Goal: Information Seeking & Learning: Find specific fact

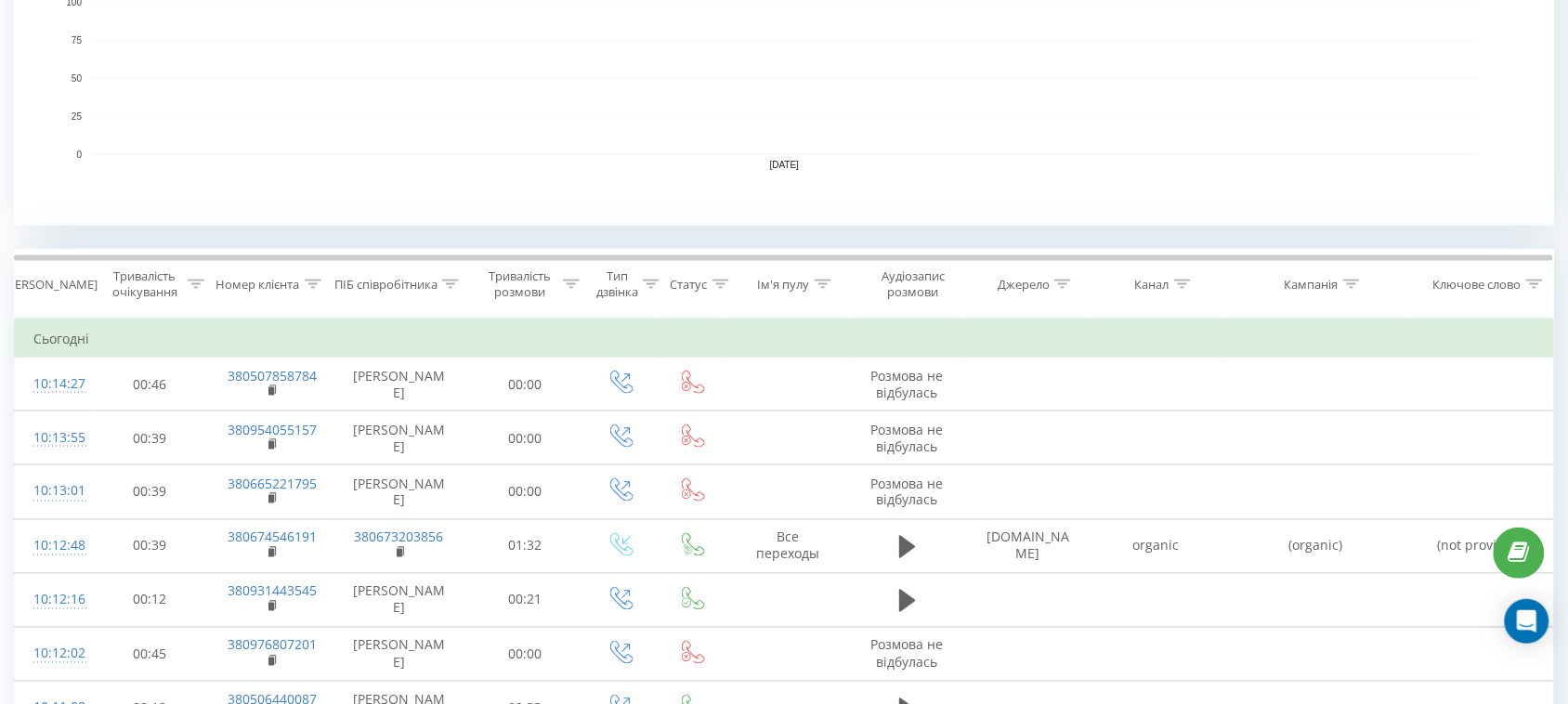
click at [452, 281] on icon at bounding box center [451, 284] width 17 height 10
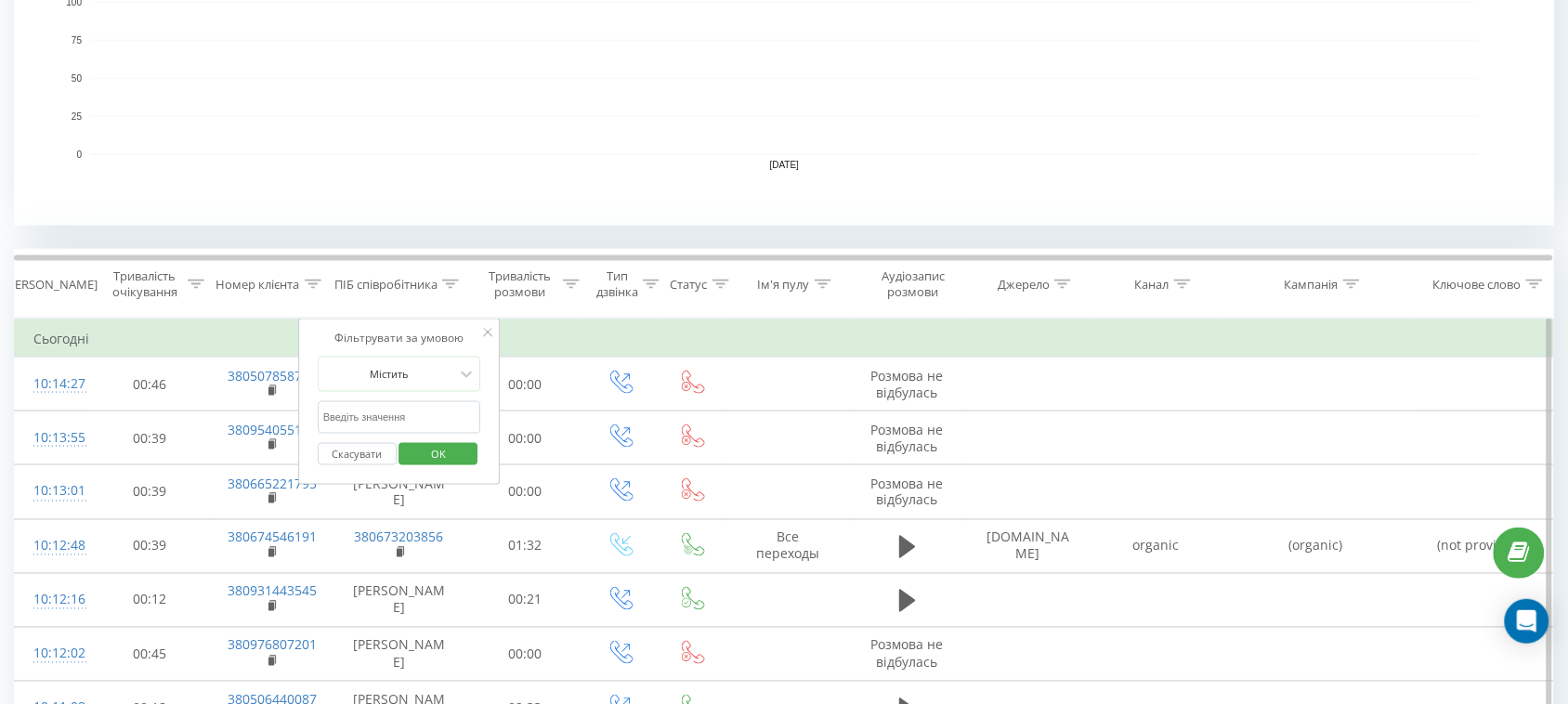
click at [416, 409] on input "text" at bounding box center [399, 417] width 164 height 32
type input "романова"
click at [436, 452] on span "OK" at bounding box center [438, 453] width 52 height 29
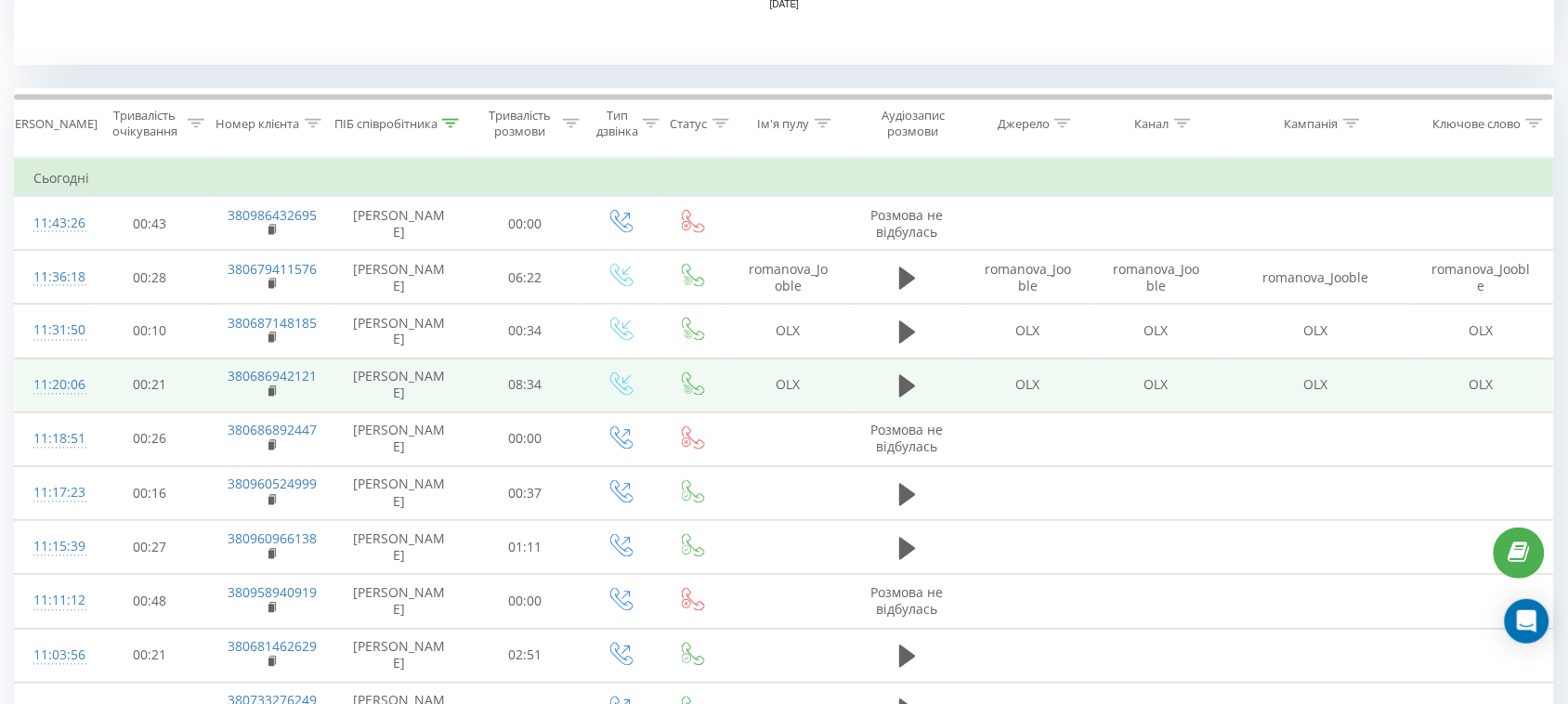
scroll to position [813, 0]
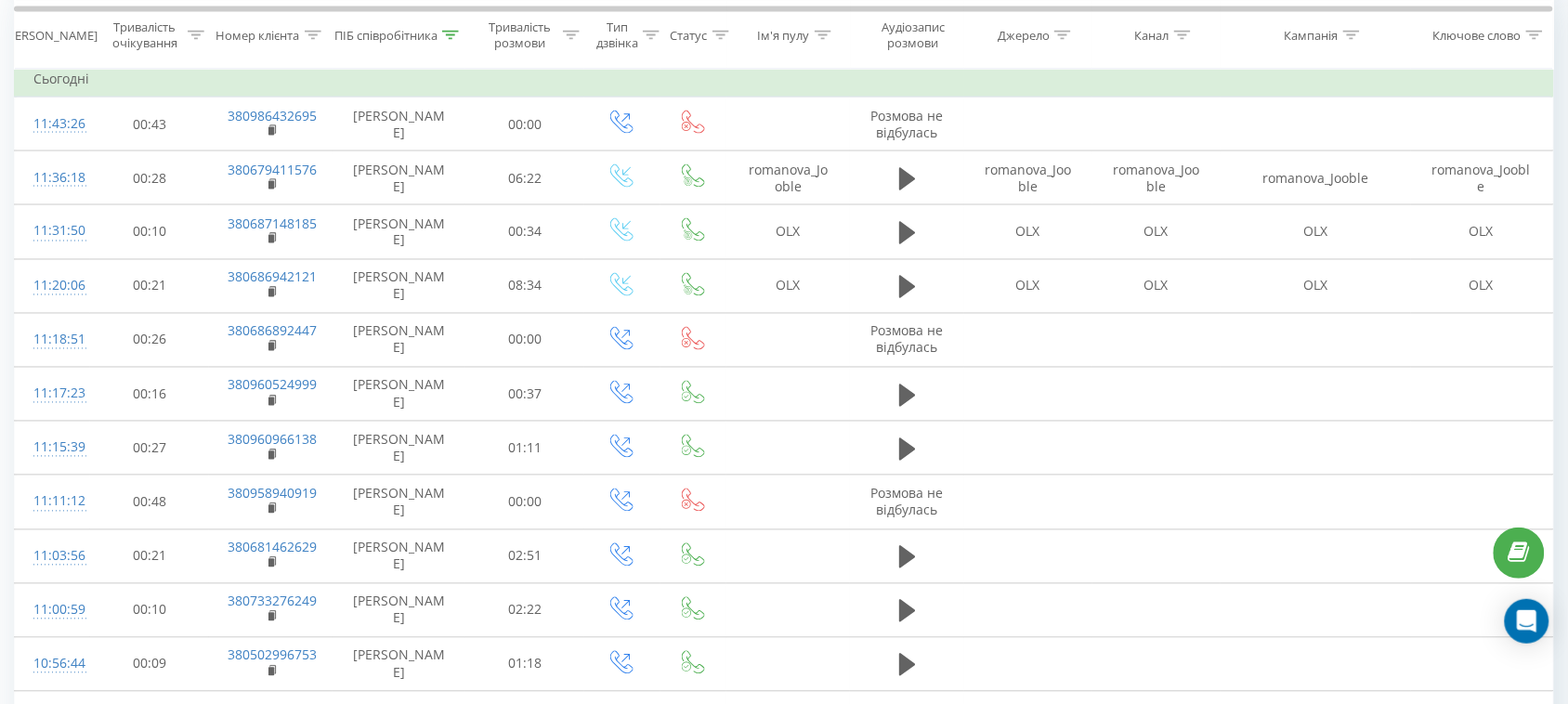
click at [447, 38] on icon at bounding box center [451, 34] width 17 height 10
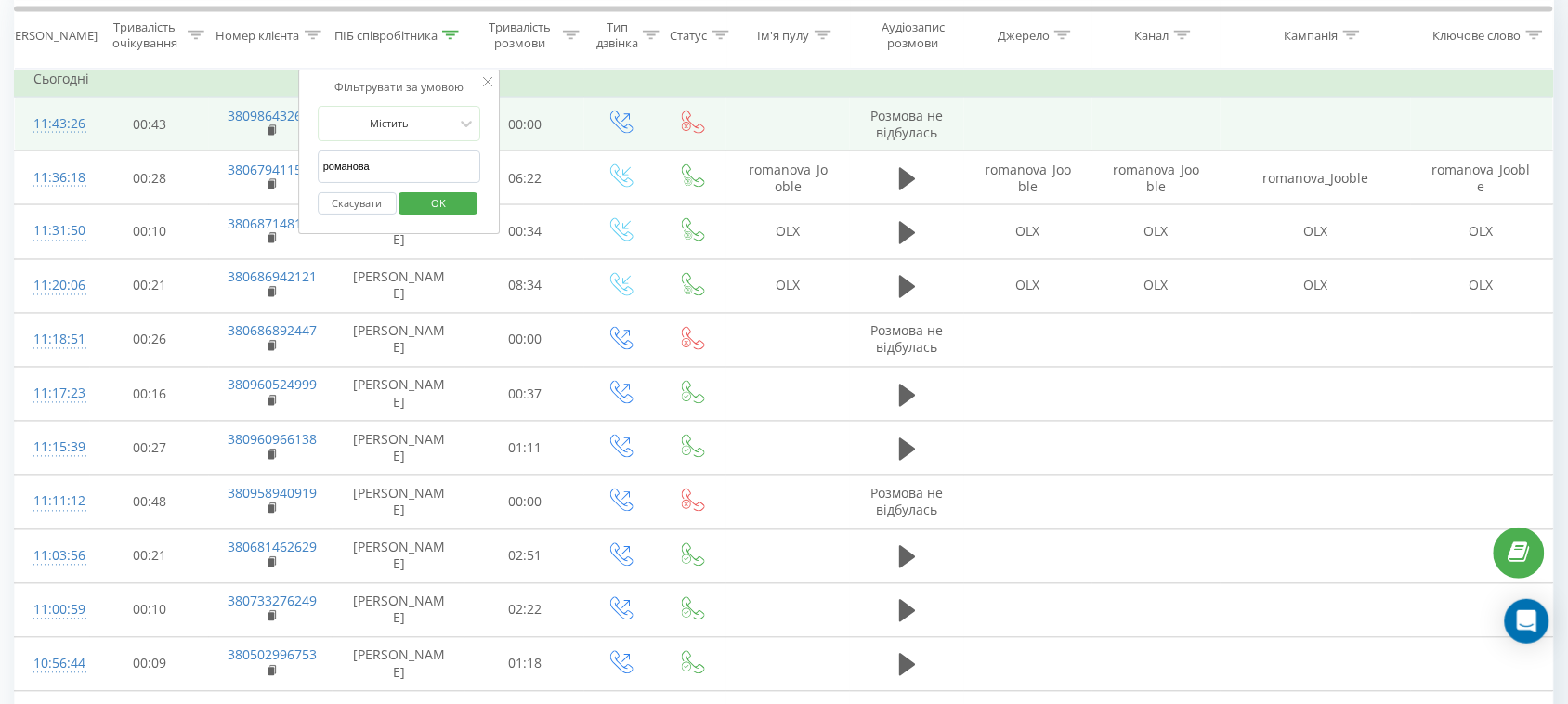
drag, startPoint x: 389, startPoint y: 168, endPoint x: 131, endPoint y: 124, distance: 261.7
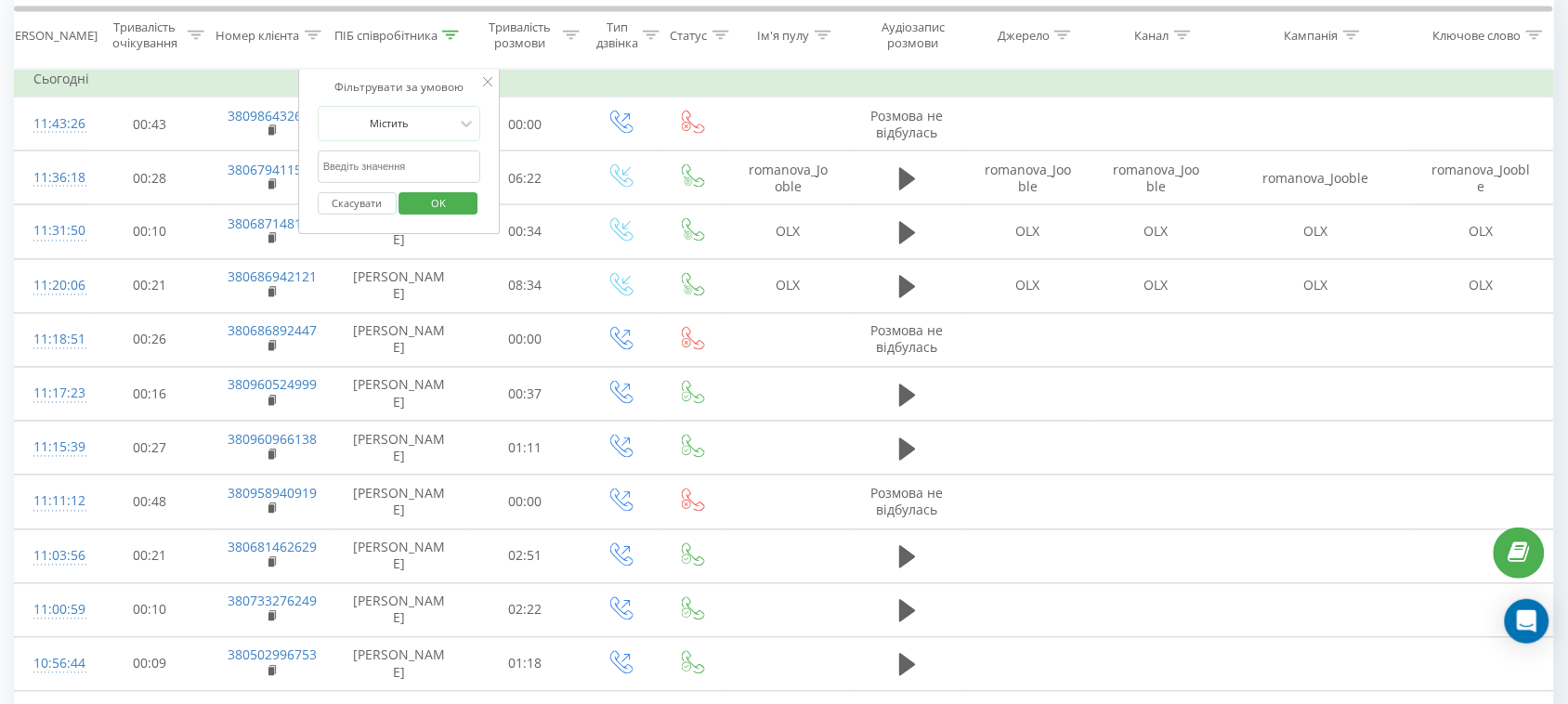
click at [396, 161] on input "text" at bounding box center [399, 167] width 164 height 32
type input "Валерія"
drag, startPoint x: 433, startPoint y: 203, endPoint x: 427, endPoint y: 257, distance: 54.3
click at [432, 202] on span "OK" at bounding box center [438, 203] width 52 height 29
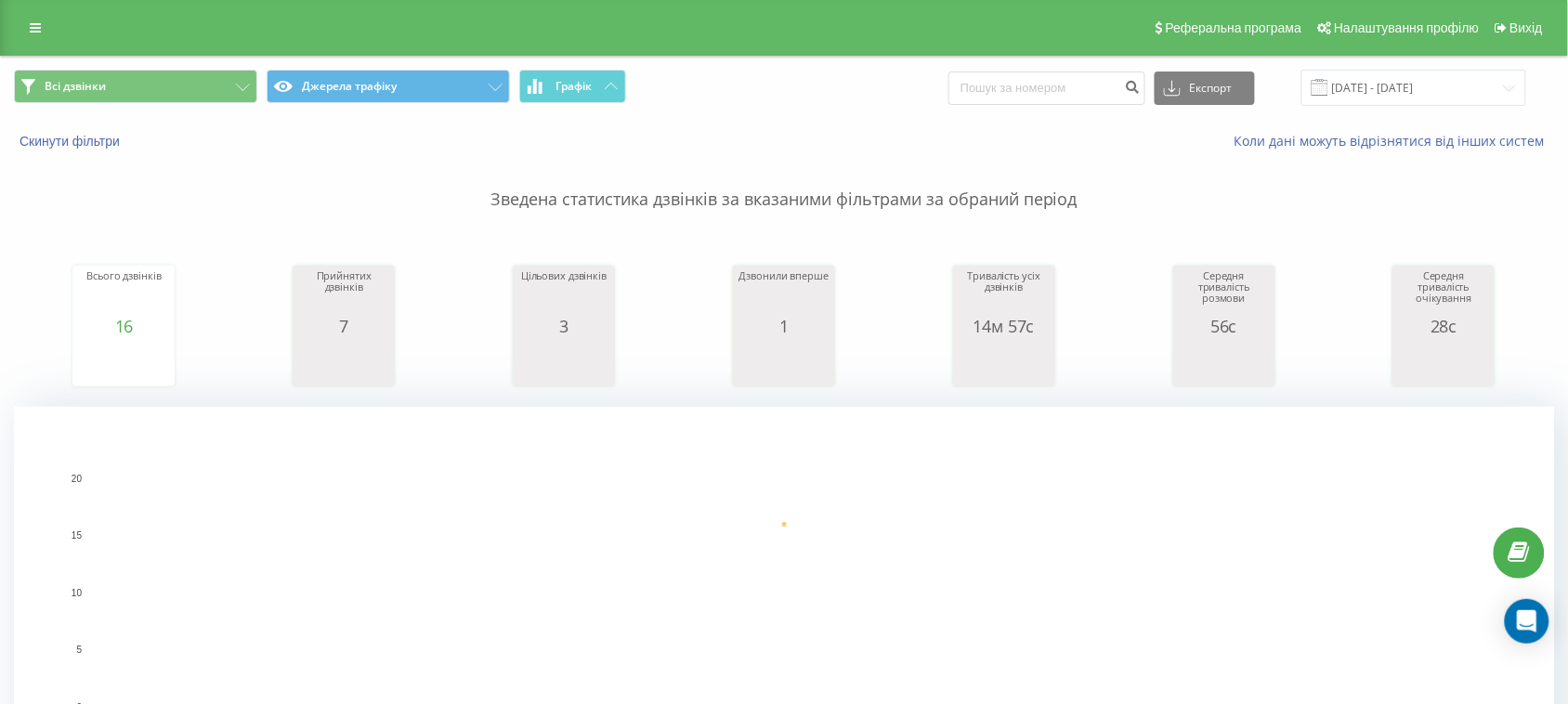
drag, startPoint x: 427, startPoint y: 258, endPoint x: 308, endPoint y: 159, distance: 154.8
click at [308, 159] on p "Зведена статистика дзвінків за вказаними фільтрами за обраний період" at bounding box center [784, 181] width 1539 height 61
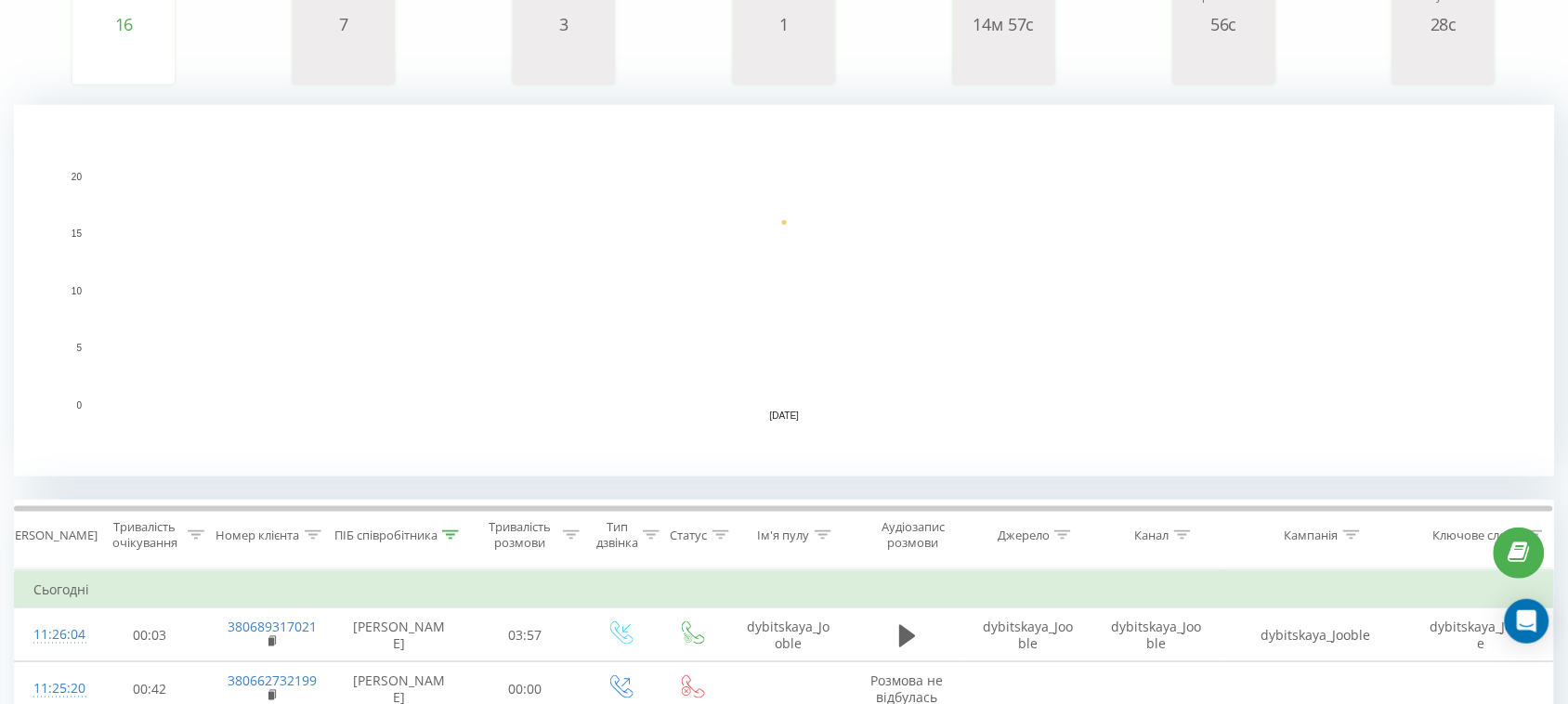
scroll to position [696, 0]
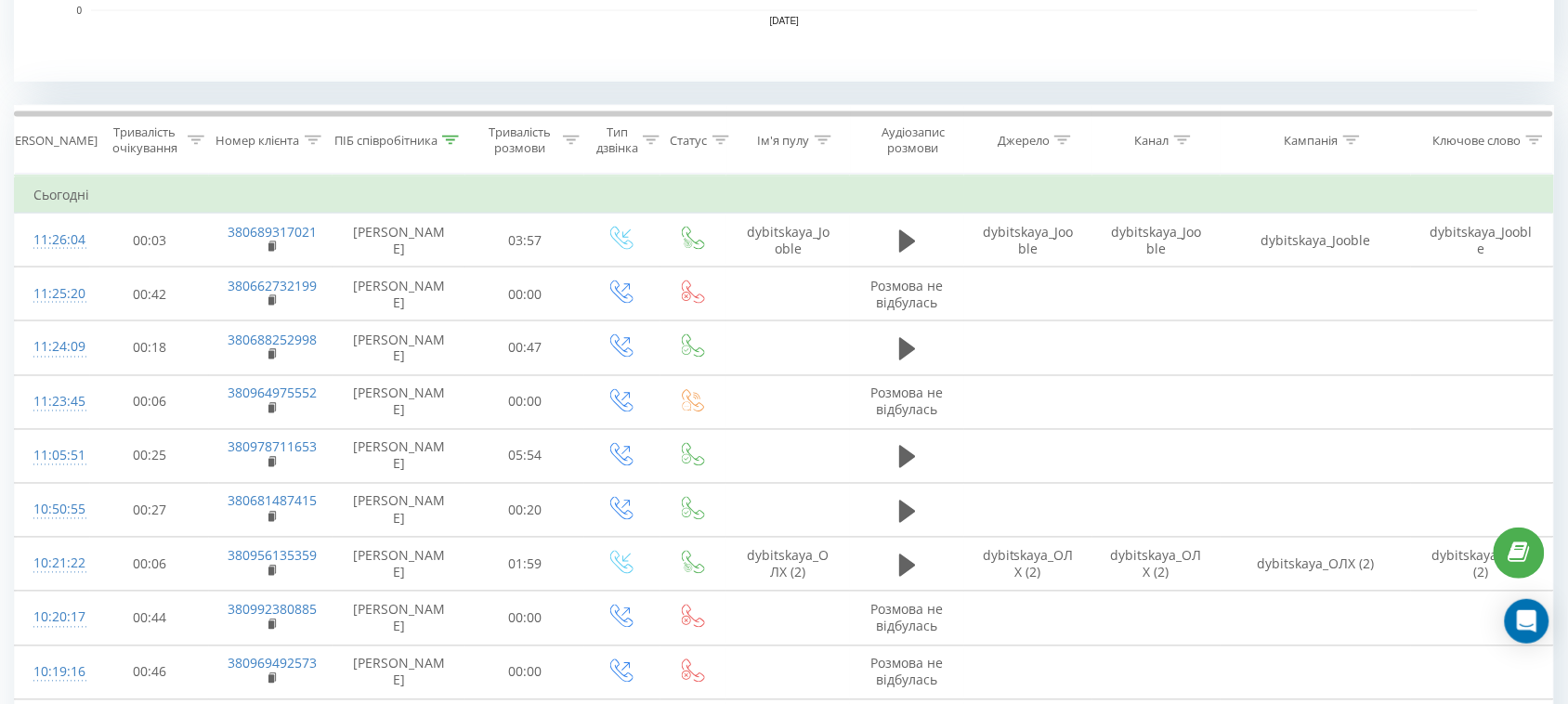
click at [452, 135] on icon at bounding box center [451, 140] width 17 height 10
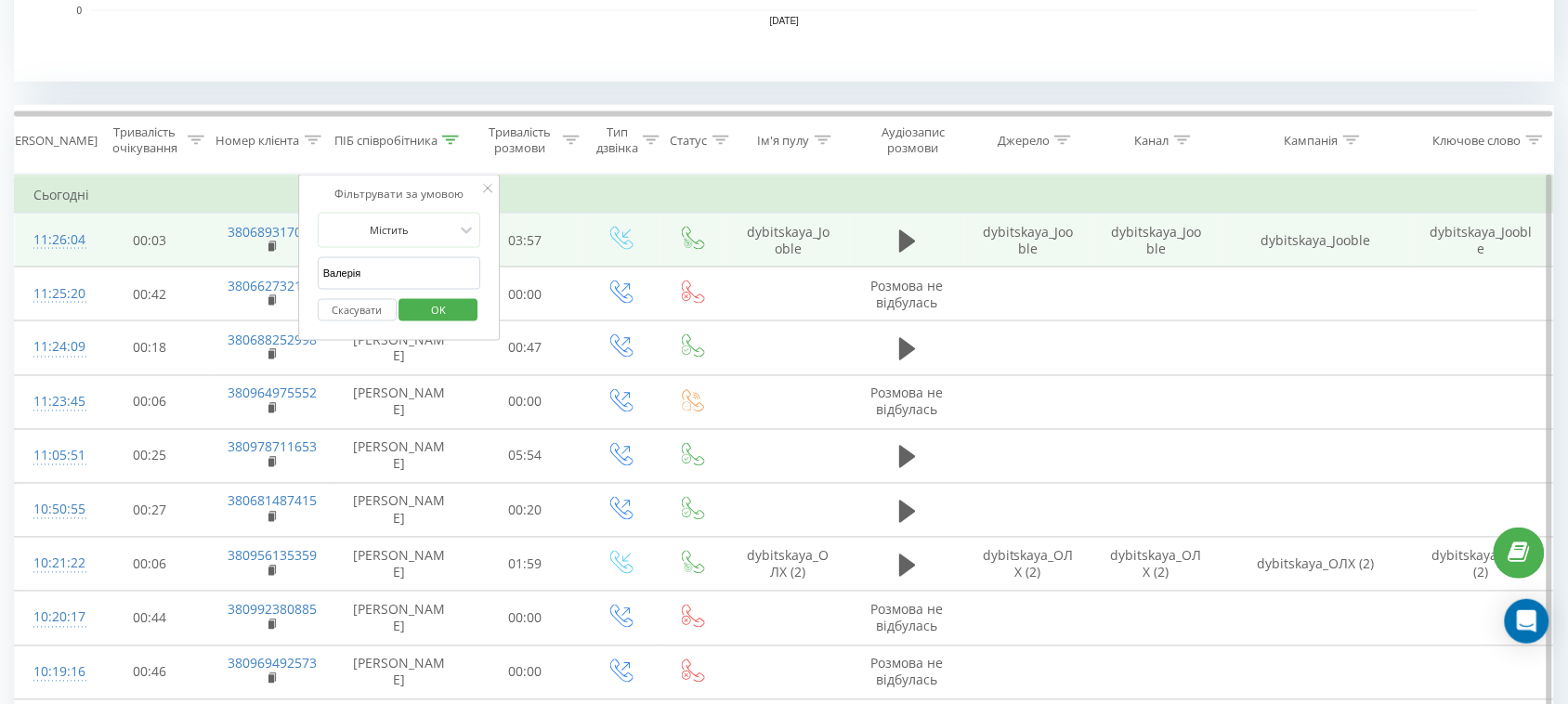
drag, startPoint x: 395, startPoint y: 268, endPoint x: 248, endPoint y: 244, distance: 148.9
click at [248, 244] on table "Фільтрувати за умовою Дорівнює Скасувати OK Фільтрувати за умовою Містить Скасу…" at bounding box center [784, 626] width 1539 height 904
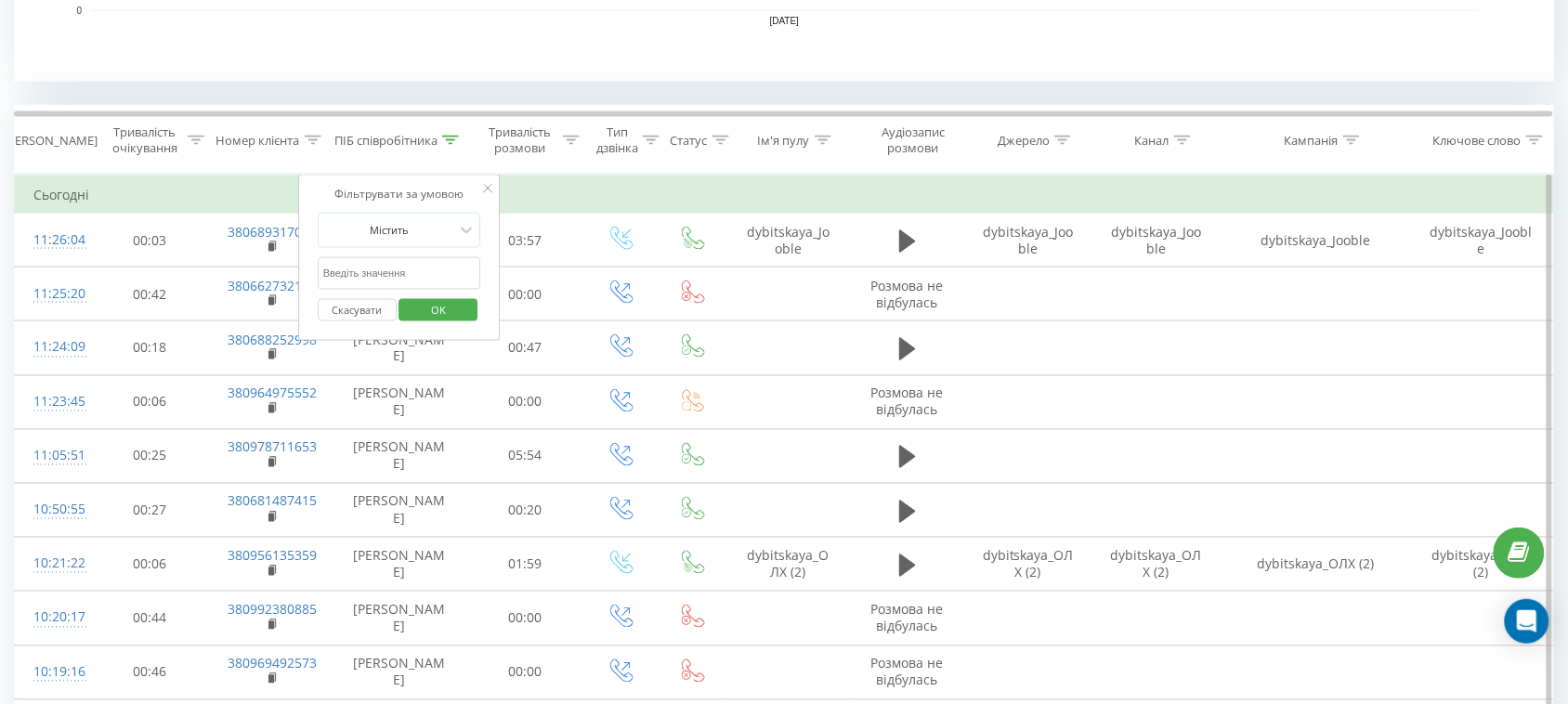
click at [362, 271] on input "text" at bounding box center [399, 273] width 164 height 32
type input "тамара"
click at [433, 299] on span "OK" at bounding box center [438, 310] width 52 height 29
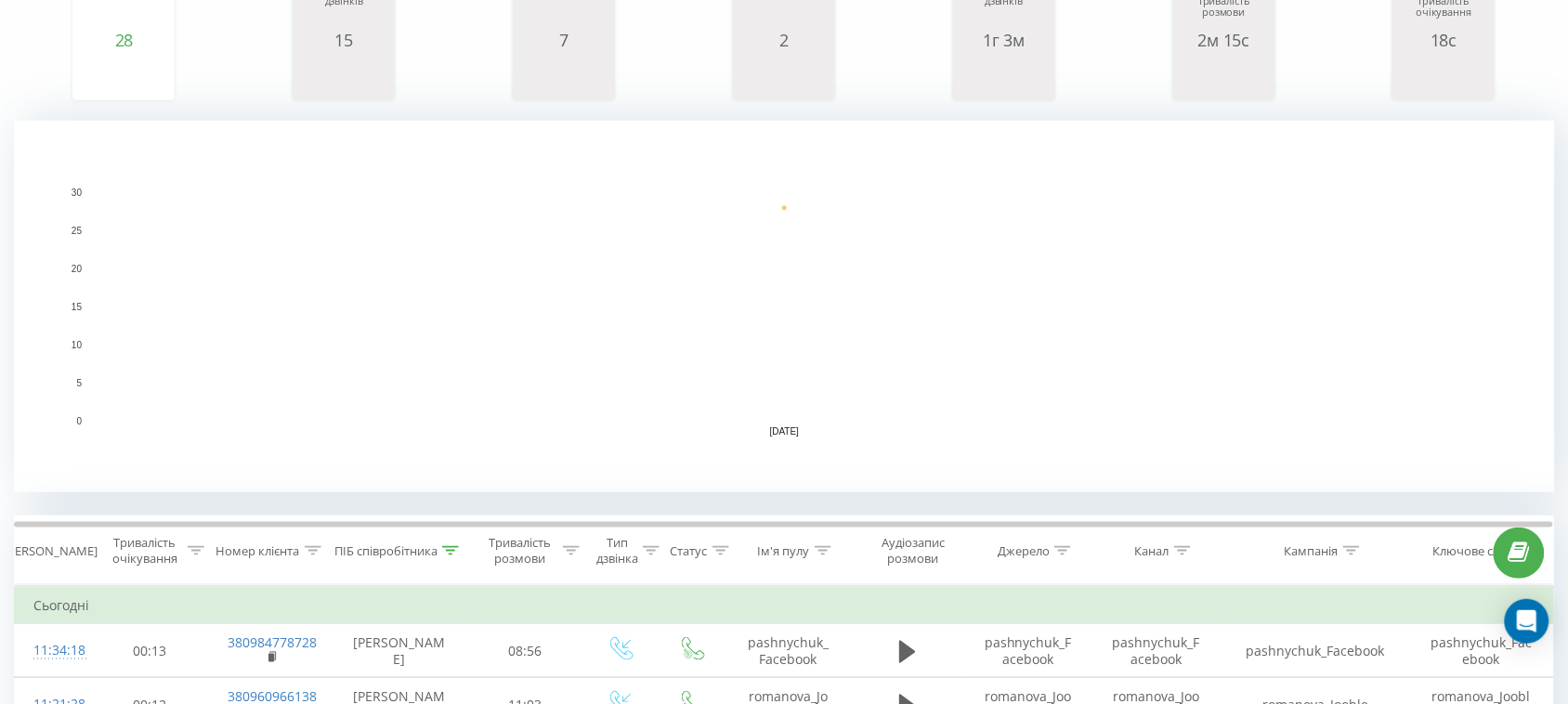
scroll to position [506, 0]
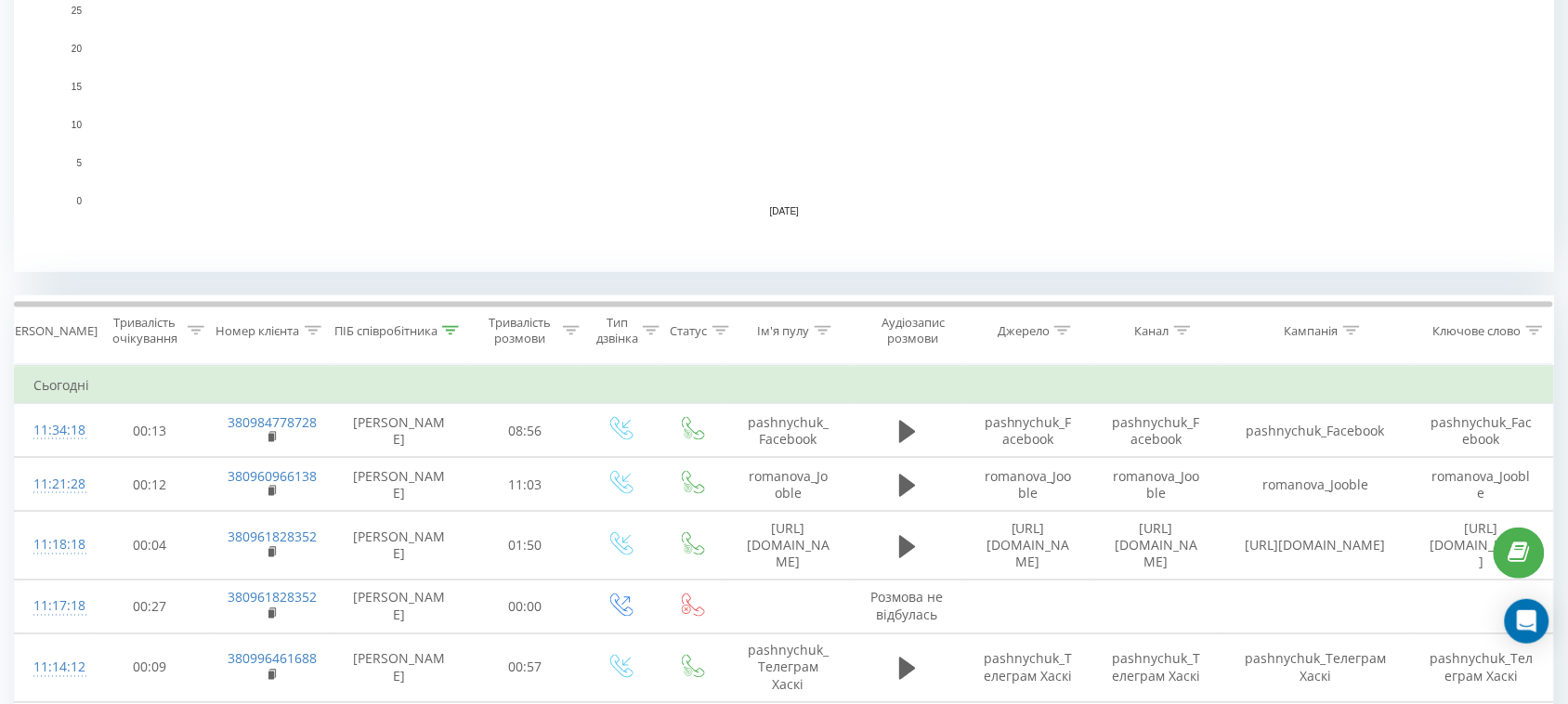
click at [443, 331] on icon at bounding box center [451, 331] width 17 height 10
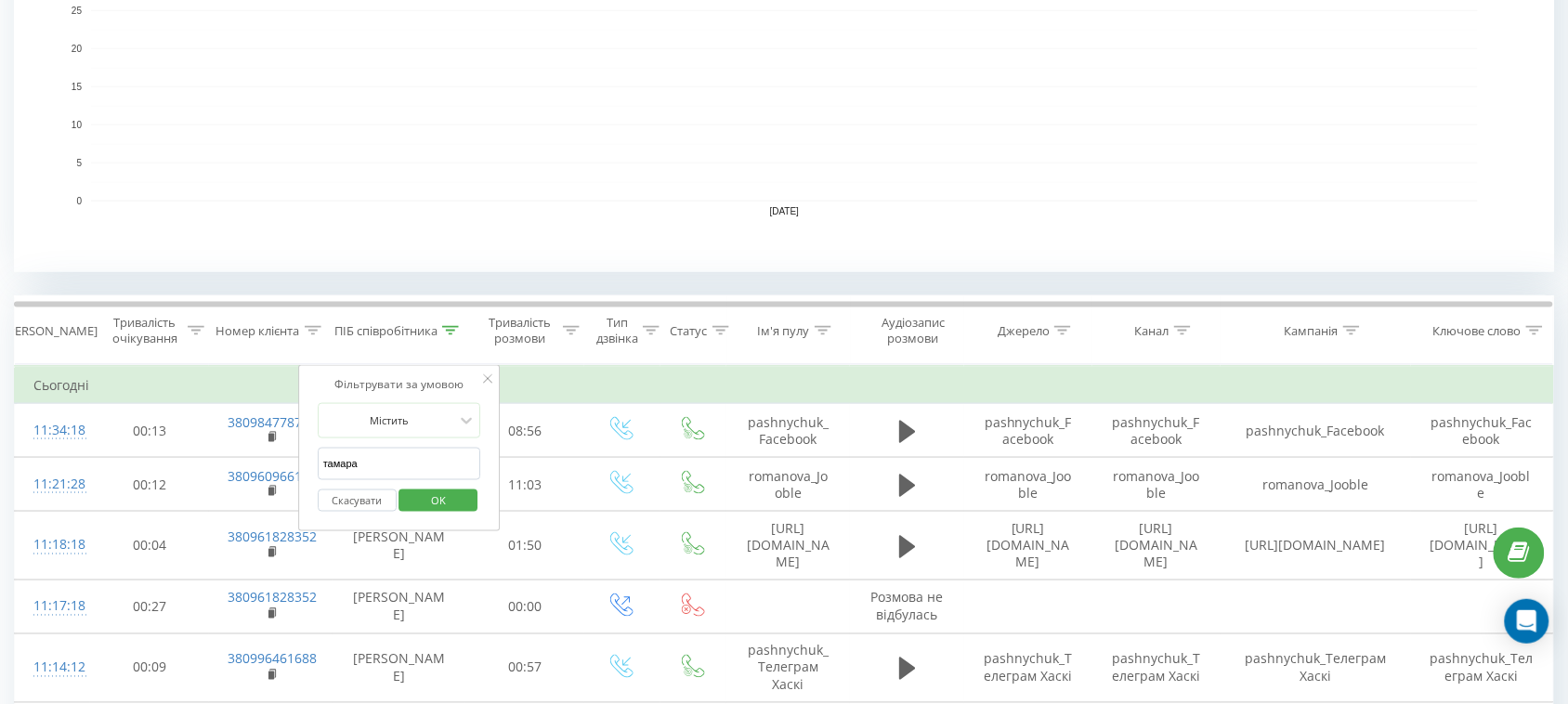
drag, startPoint x: 428, startPoint y: 455, endPoint x: 363, endPoint y: 473, distance: 67.4
click at [370, 471] on input "text" at bounding box center [399, 464] width 164 height 32
type input "Косяк"
click at [447, 508] on span "OK" at bounding box center [438, 500] width 52 height 29
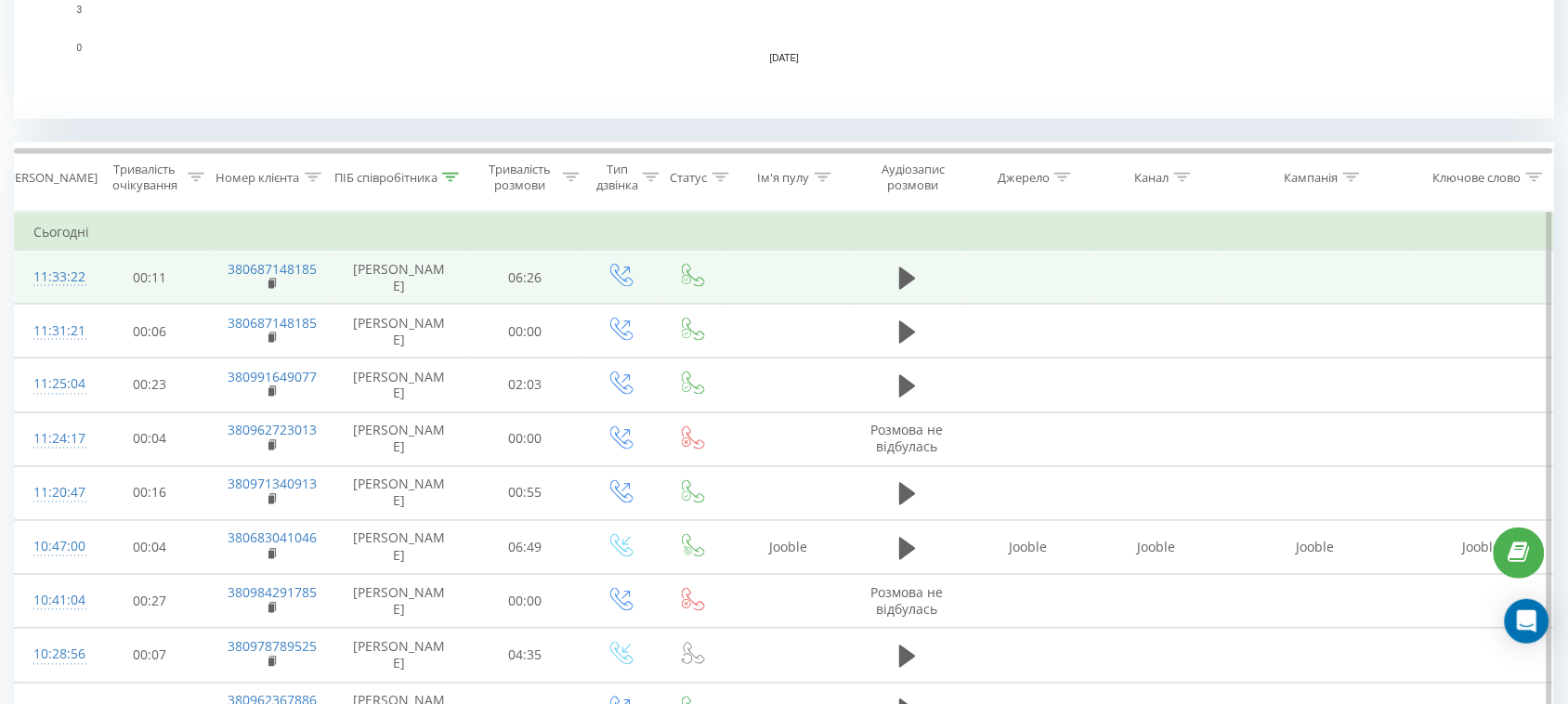
scroll to position [696, 0]
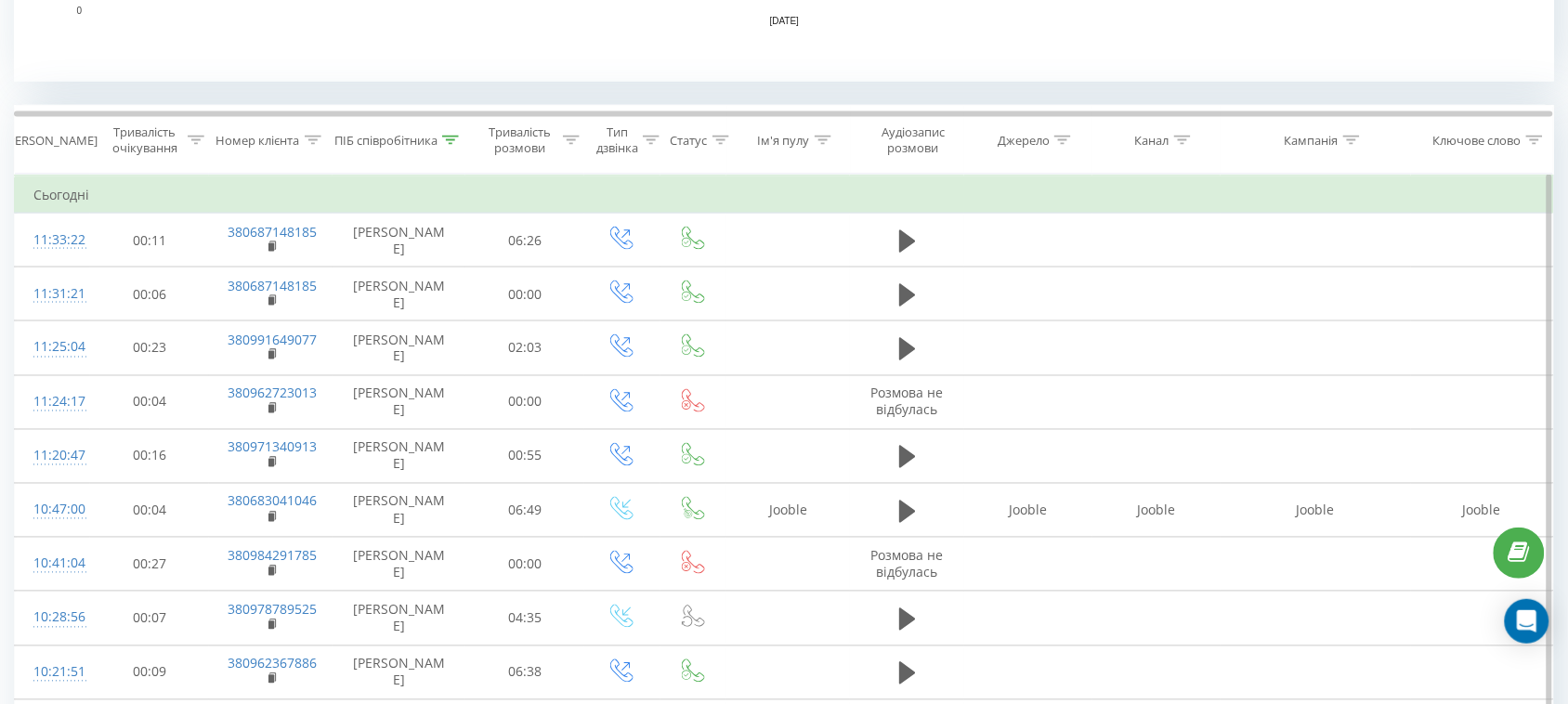
drag, startPoint x: 452, startPoint y: 146, endPoint x: 452, endPoint y: 230, distance: 84.0
click at [452, 147] on div at bounding box center [451, 140] width 17 height 16
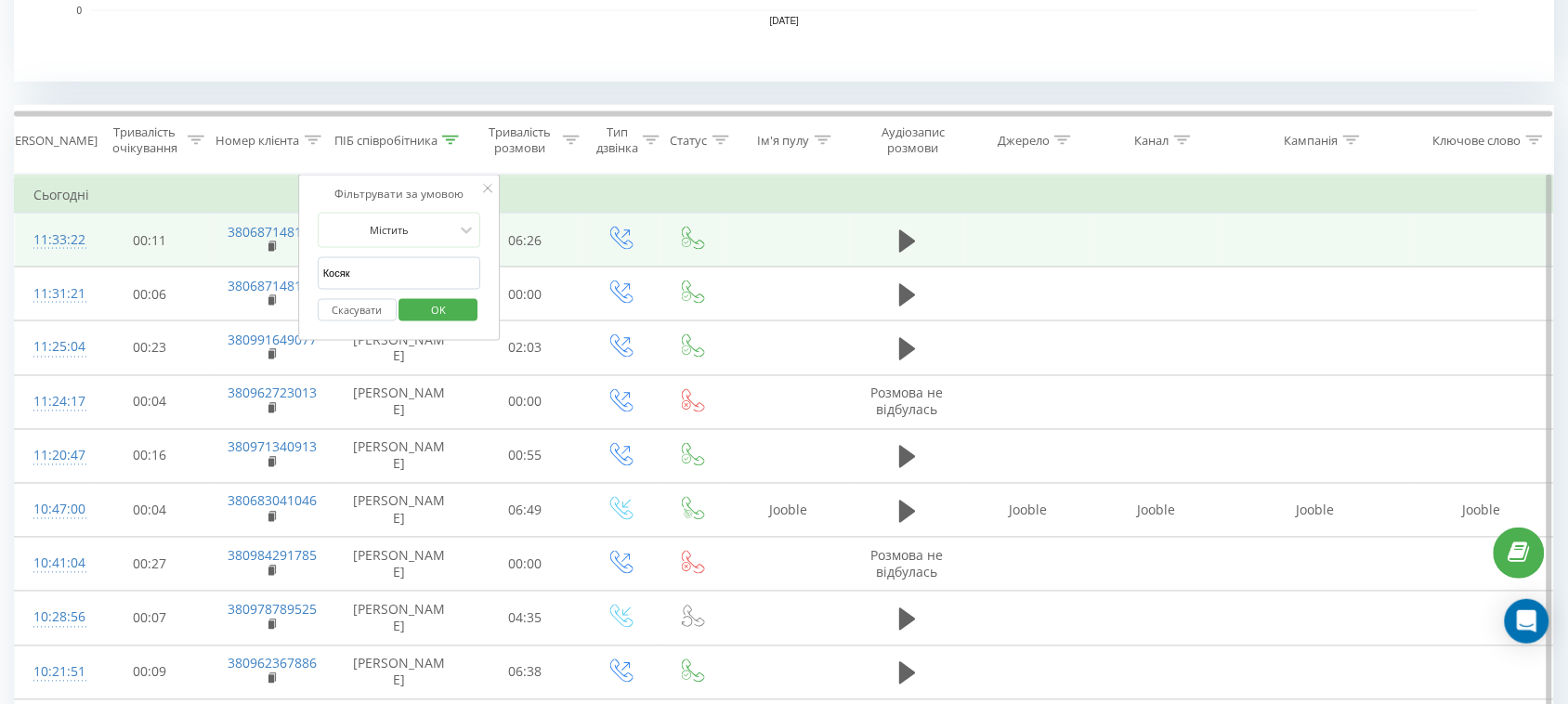
drag, startPoint x: 433, startPoint y: 266, endPoint x: 187, endPoint y: 260, distance: 246.1
click at [187, 260] on table "Фільтрувати за умовою Дорівнює Скасувати OK Фільтрувати за умовою Містить Скасу…" at bounding box center [784, 573] width 1539 height 796
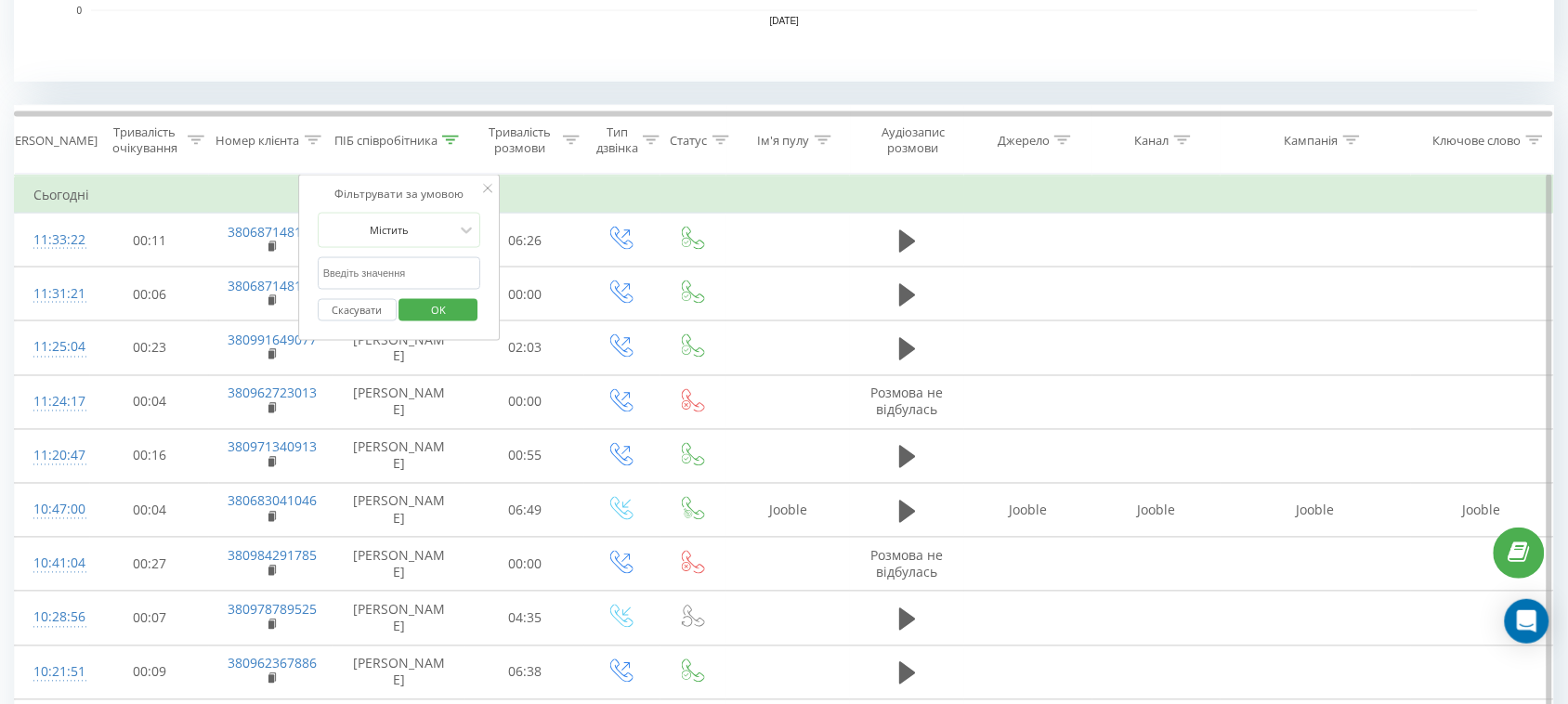
click at [344, 280] on input "text" at bounding box center [399, 273] width 164 height 32
type input "аліна"
click at [430, 302] on span "OK" at bounding box center [438, 310] width 52 height 29
